Goal: Task Accomplishment & Management: Manage account settings

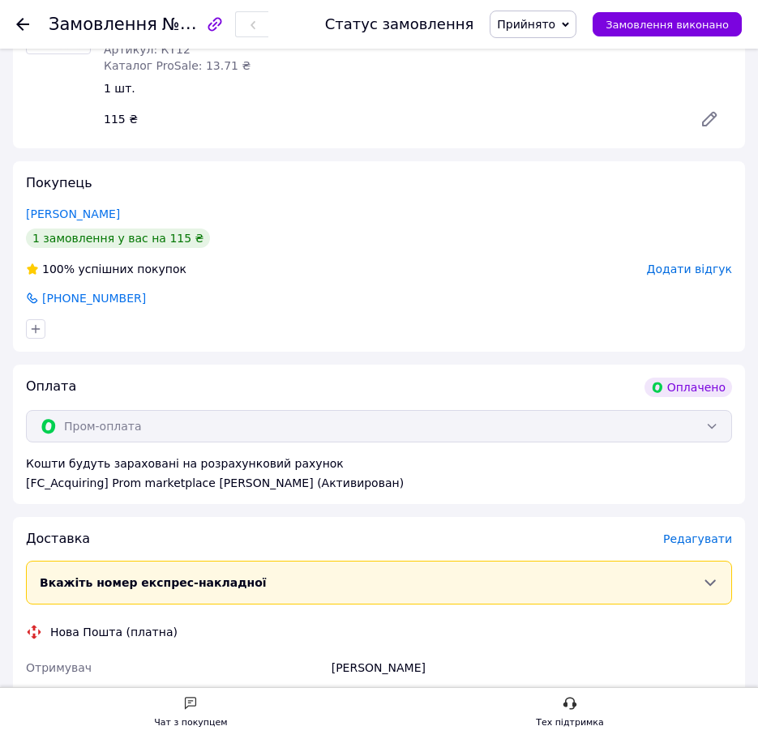
scroll to position [432, 0]
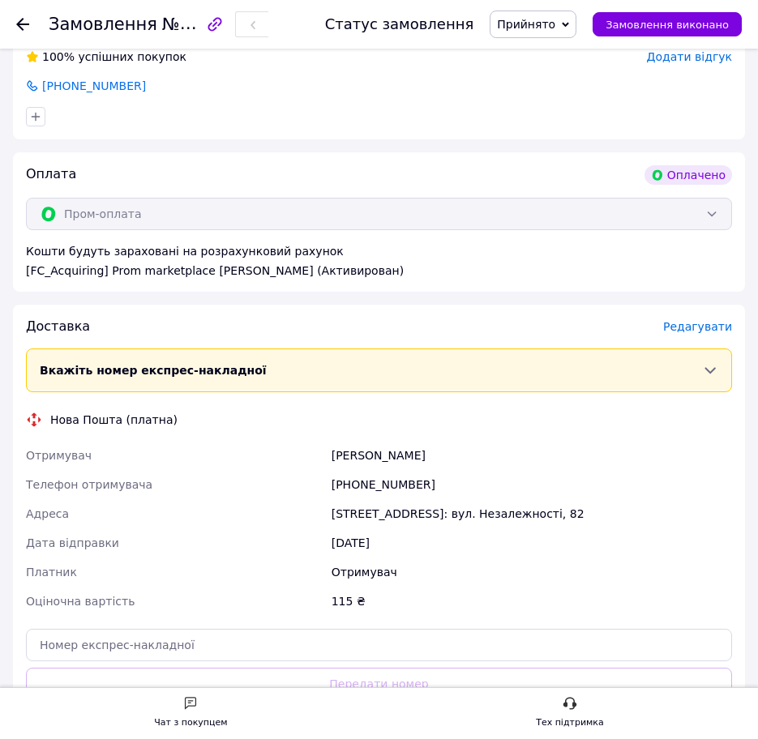
click at [379, 457] on div "[PERSON_NAME]" at bounding box center [531, 455] width 407 height 29
copy div "[PERSON_NAME]"
click at [370, 498] on div "[PHONE_NUMBER]" at bounding box center [531, 484] width 407 height 29
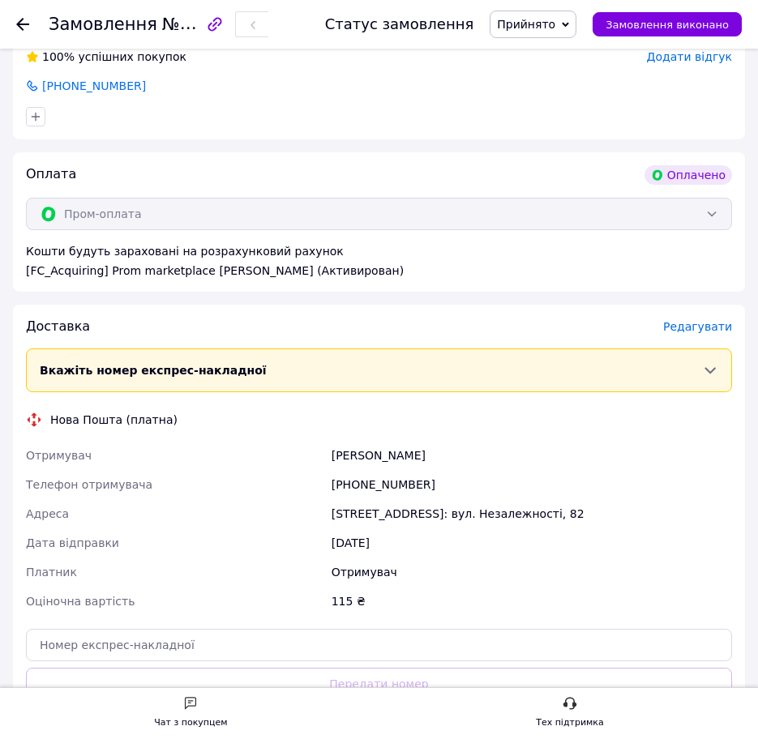
click at [370, 483] on div "[PHONE_NUMBER]" at bounding box center [531, 484] width 407 height 29
copy div "[PHONE_NUMBER]"
click at [365, 515] on div "[STREET_ADDRESS]: вул. Незалежності, 82" at bounding box center [531, 513] width 407 height 29
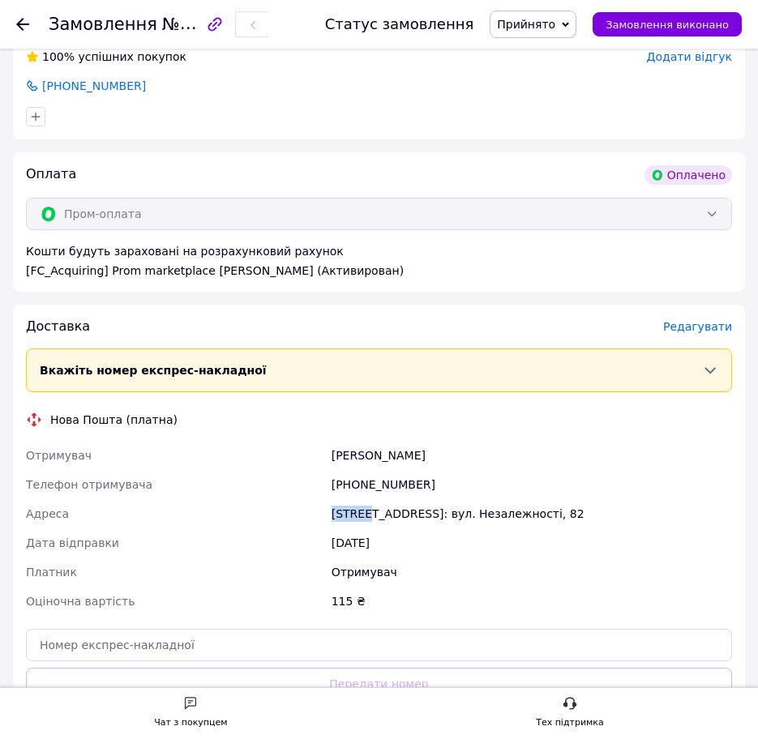
click at [365, 515] on div "[STREET_ADDRESS]: вул. Незалежності, 82" at bounding box center [531, 513] width 407 height 29
copy div "[STREET_ADDRESS]: вул. Незалежності, 82"
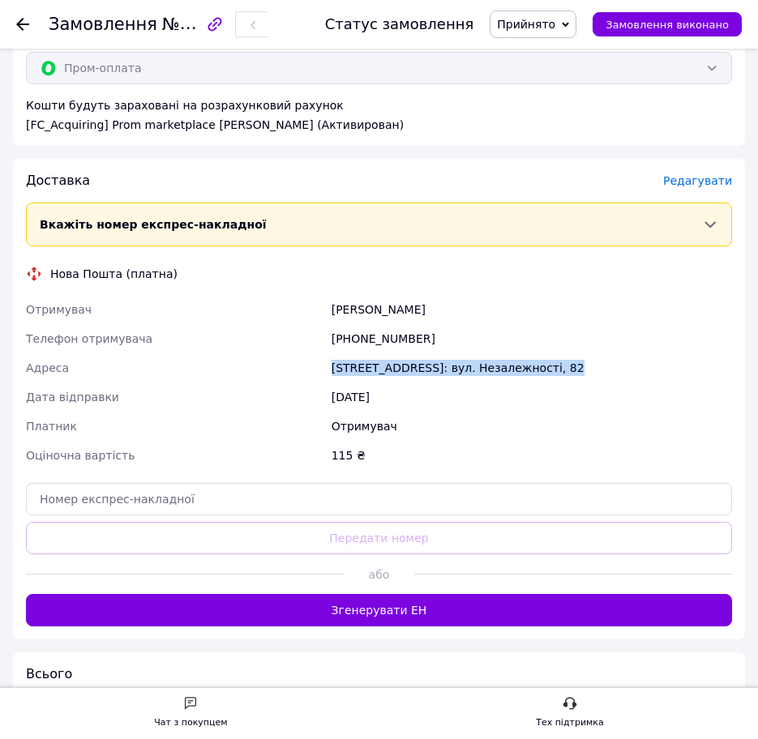
scroll to position [594, 0]
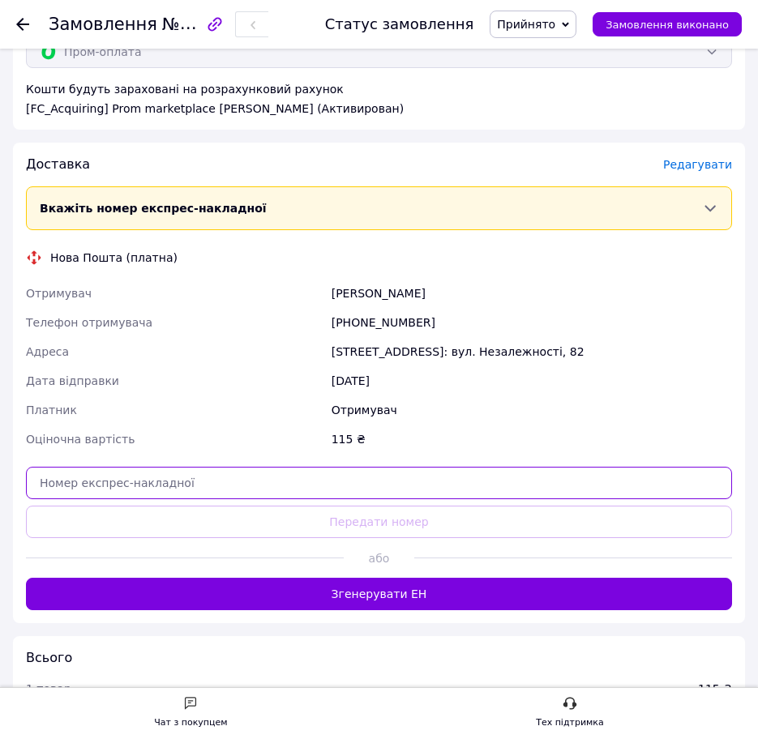
click at [144, 490] on input "text" at bounding box center [379, 483] width 706 height 32
paste input "20451269232986"
type input "20451269232986"
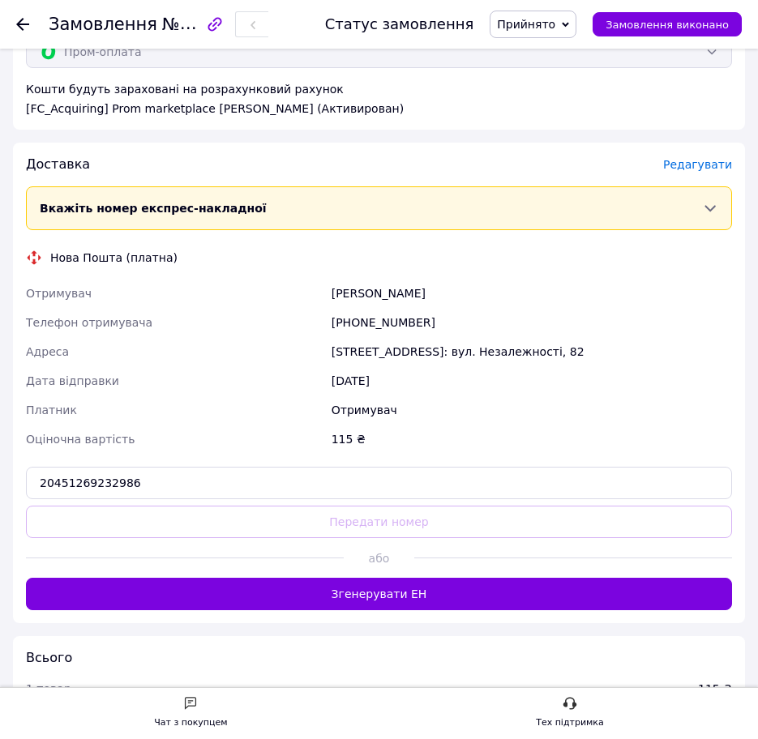
click at [118, 524] on button "Передати номер" at bounding box center [379, 522] width 706 height 32
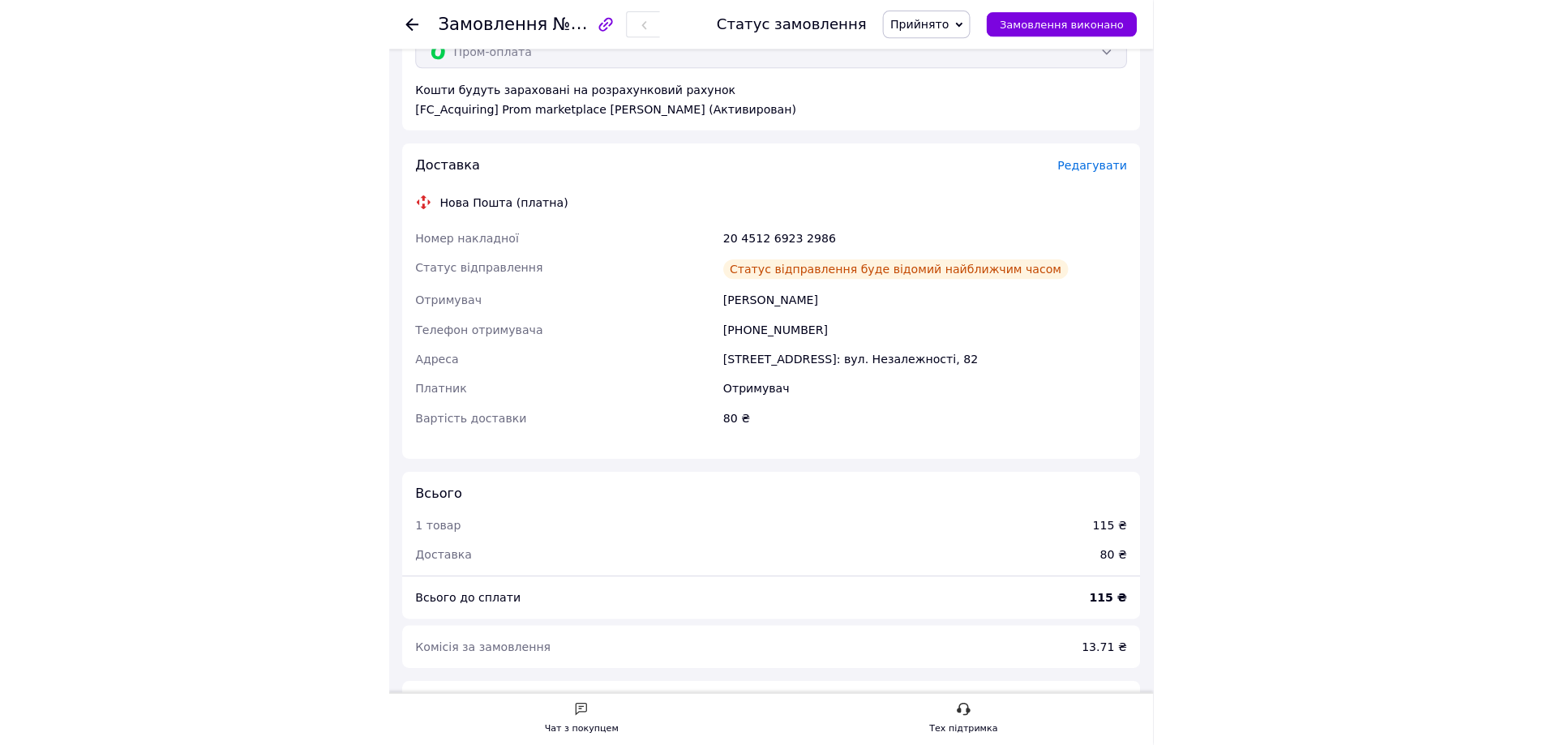
scroll to position [473, 0]
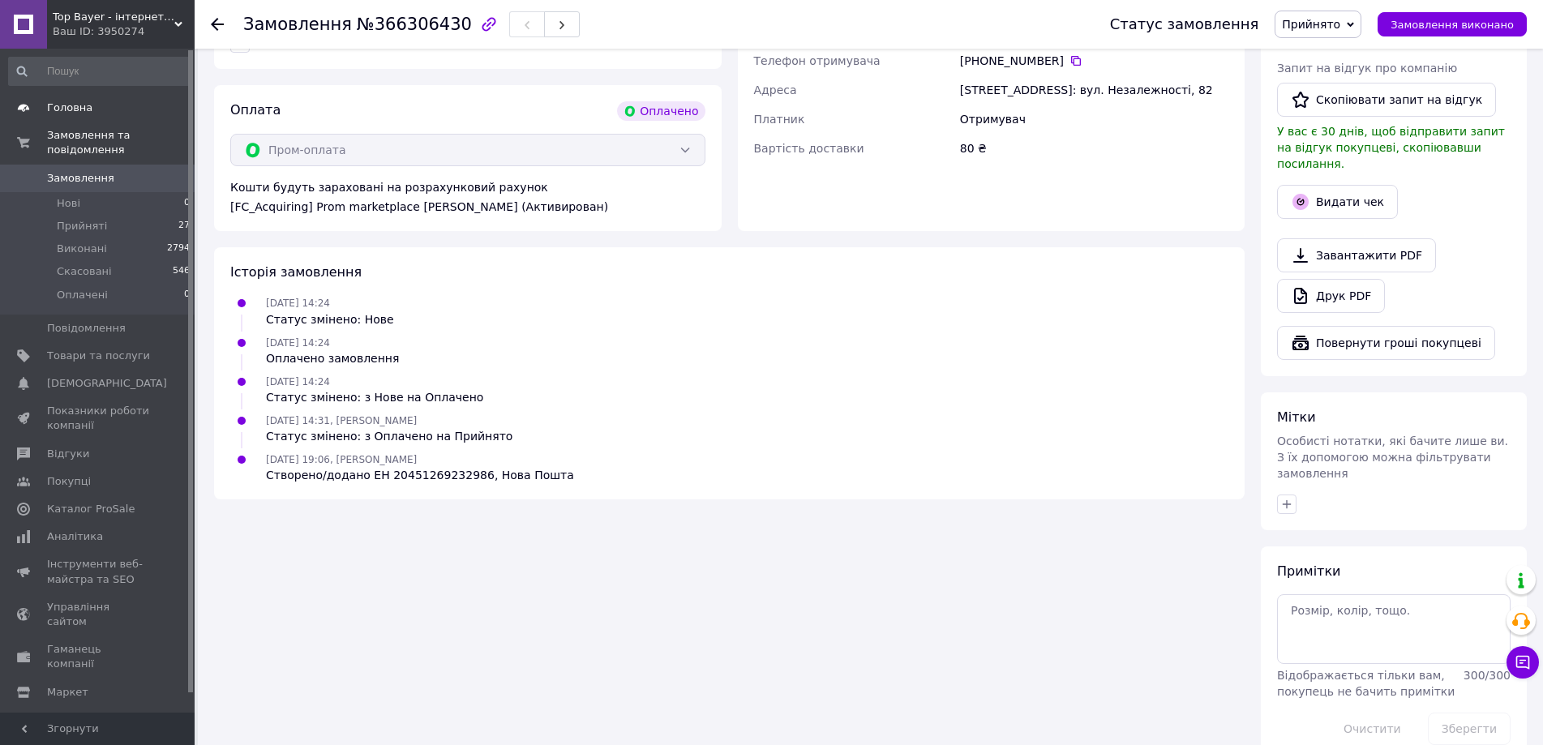
click at [58, 115] on span "Головна" at bounding box center [69, 108] width 45 height 15
